Goal: Check status: Check status

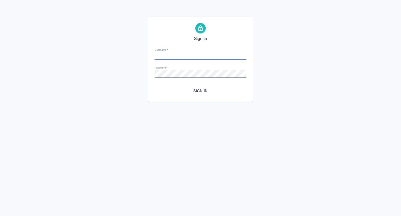
type input "p.seitov@awatera.com"
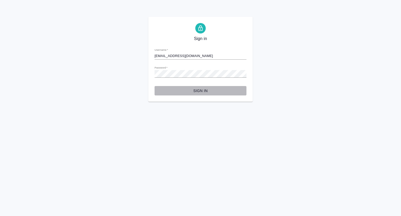
click at [193, 90] on span "Sign in" at bounding box center [201, 90] width 84 height 7
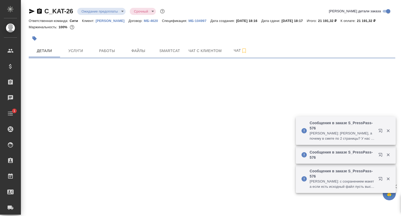
select select "RU"
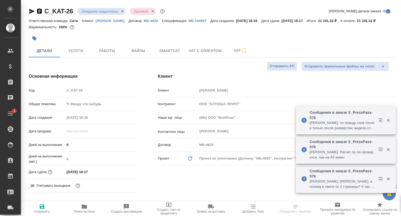
type textarea "x"
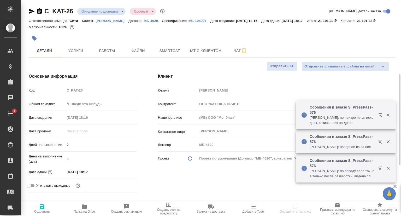
scroll to position [78, 0]
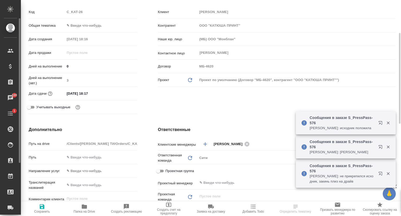
type textarea "x"
